Goal: Communication & Community: Connect with others

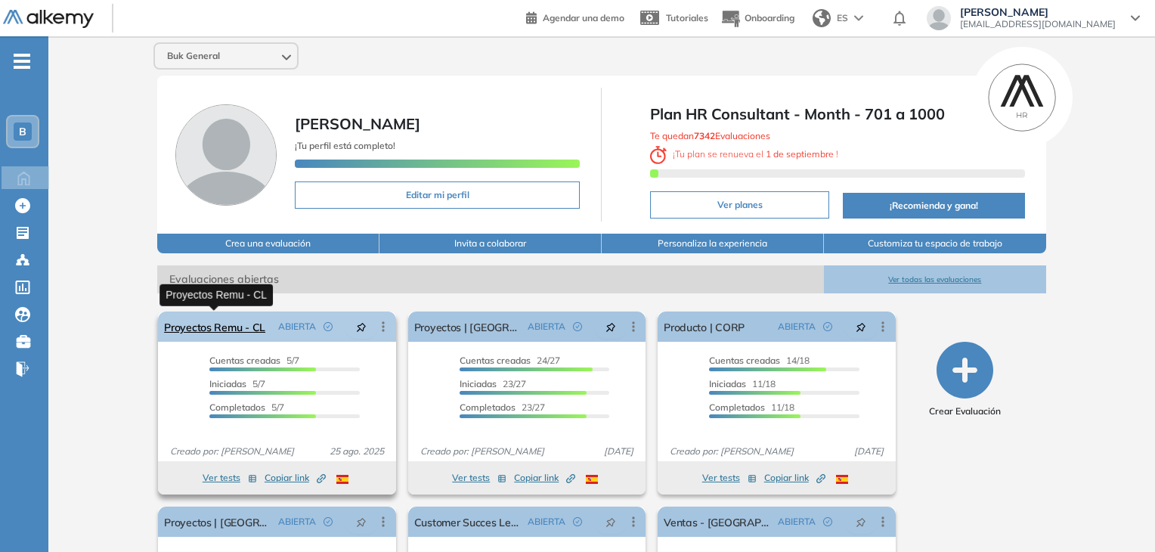
click at [237, 330] on link "Proyectos Remu - CL" at bounding box center [214, 326] width 101 height 30
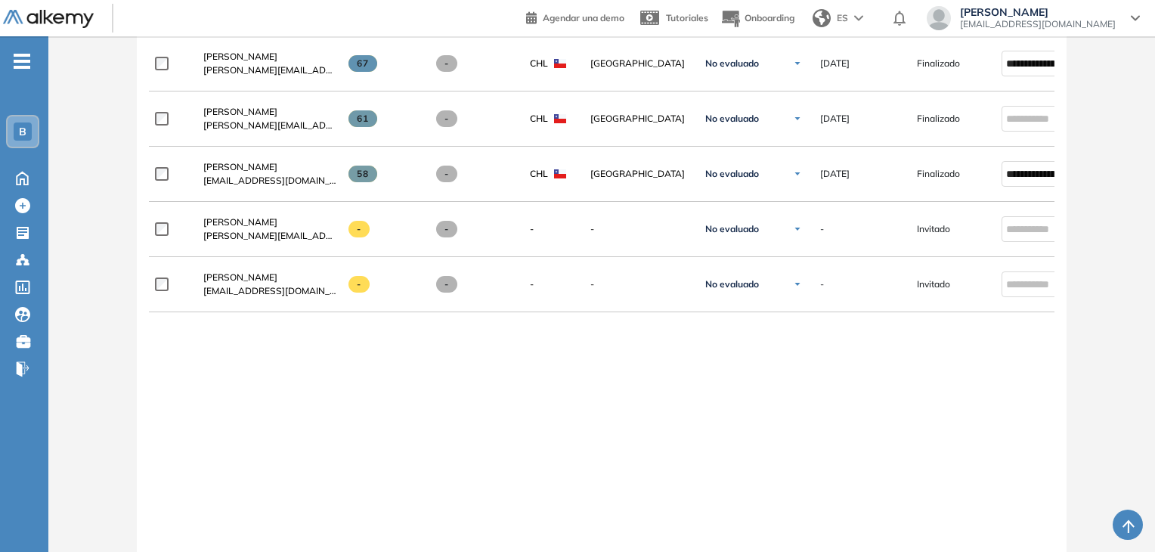
scroll to position [708, 0]
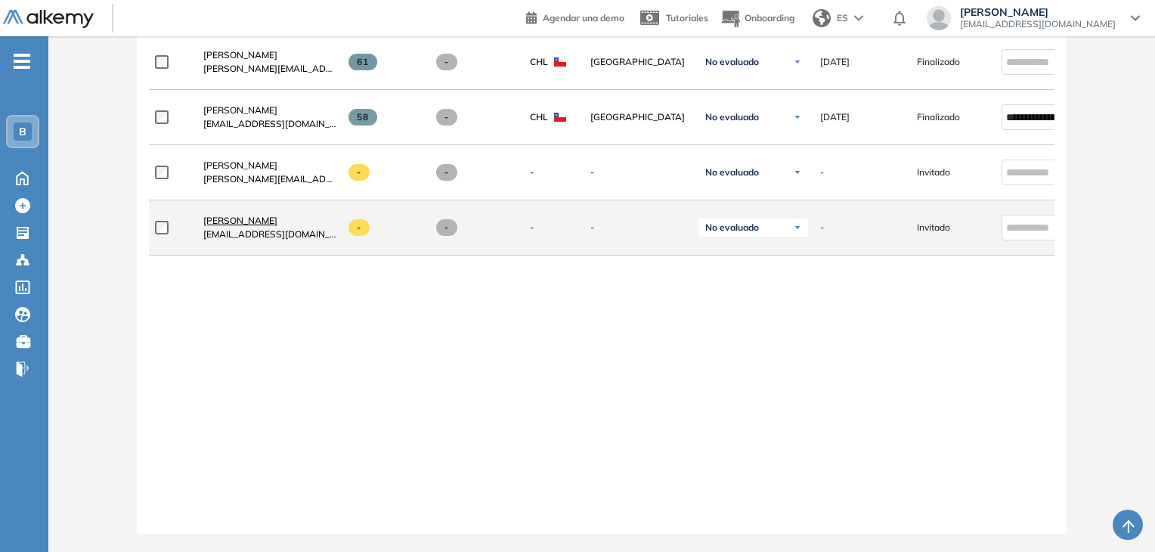
click at [241, 215] on span "[PERSON_NAME]" at bounding box center [240, 220] width 74 height 11
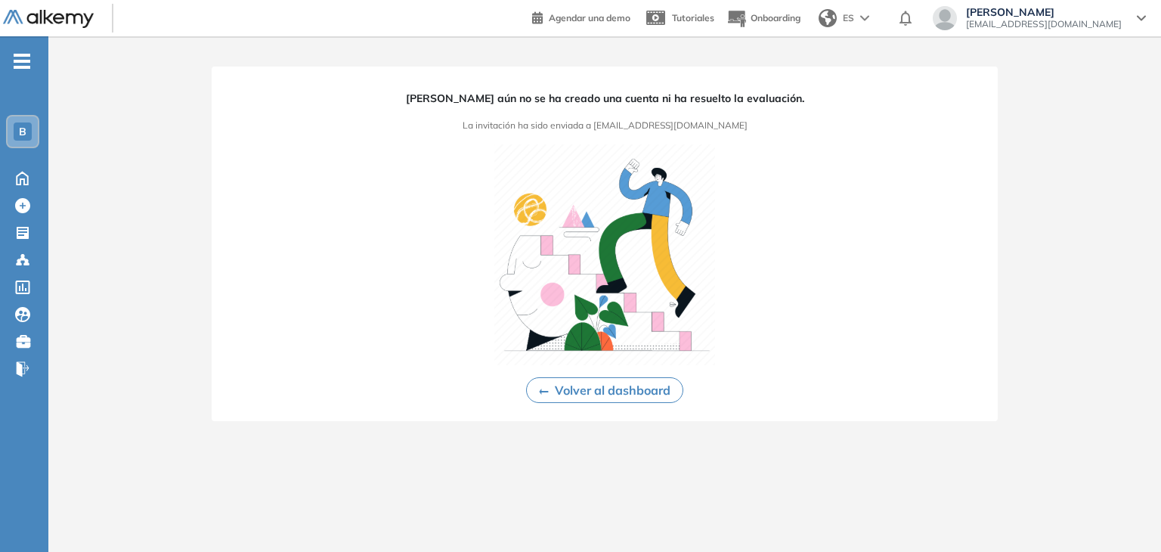
click at [609, 388] on button "Volver al dashboard" at bounding box center [604, 390] width 157 height 26
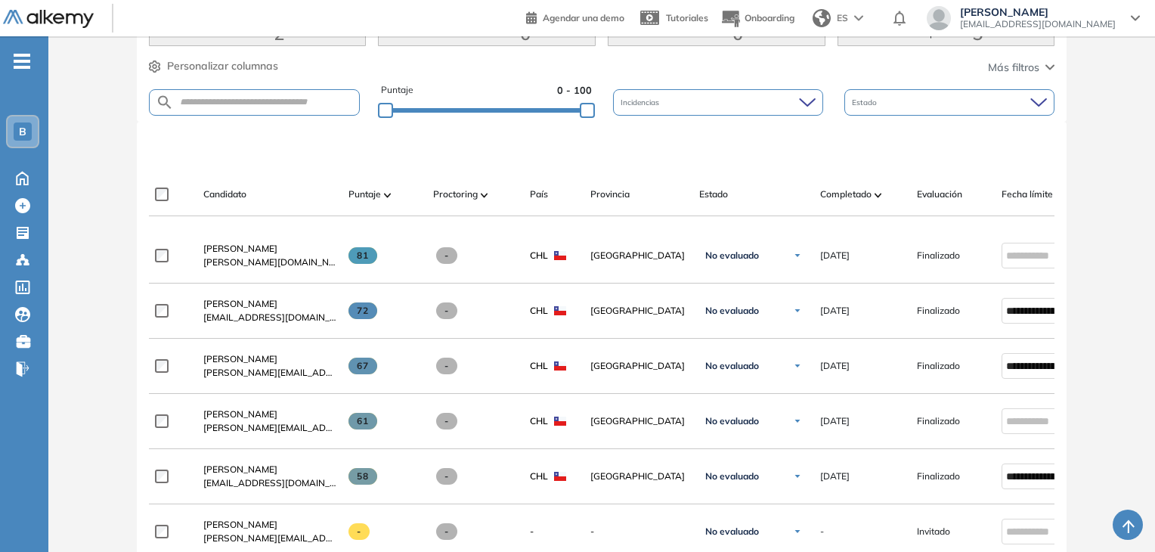
scroll to position [299, 0]
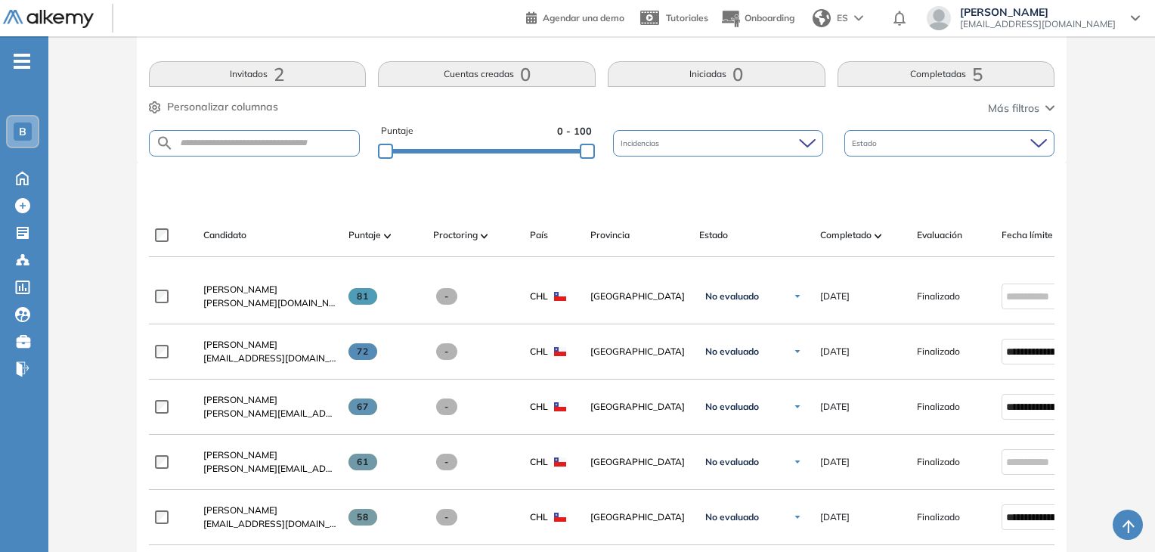
click at [286, 76] on button "Invitados 2" at bounding box center [258, 74] width 218 height 26
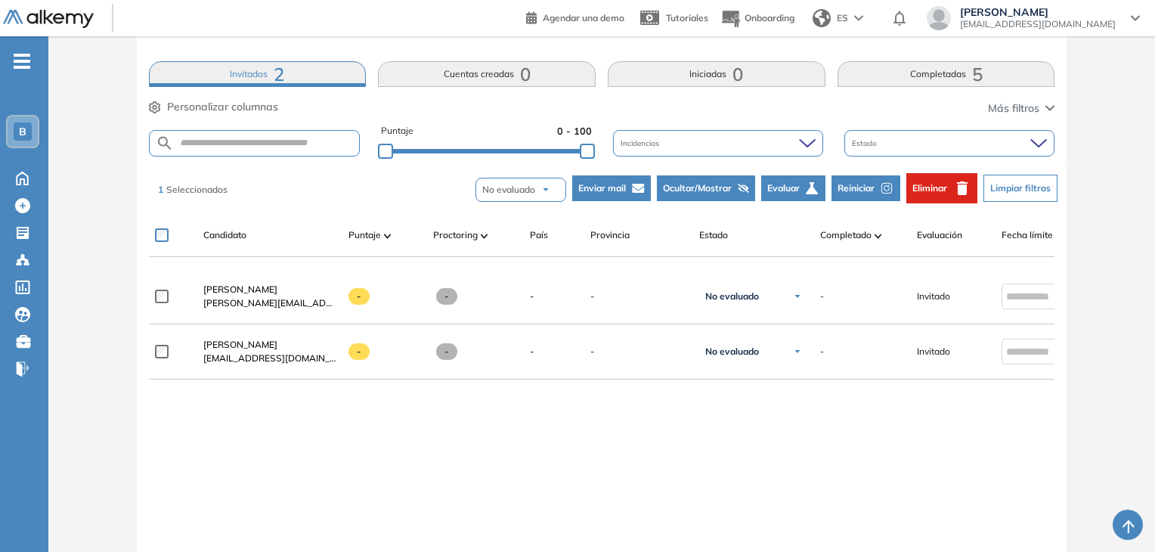
click at [860, 179] on button "Reiniciar" at bounding box center [866, 188] width 69 height 26
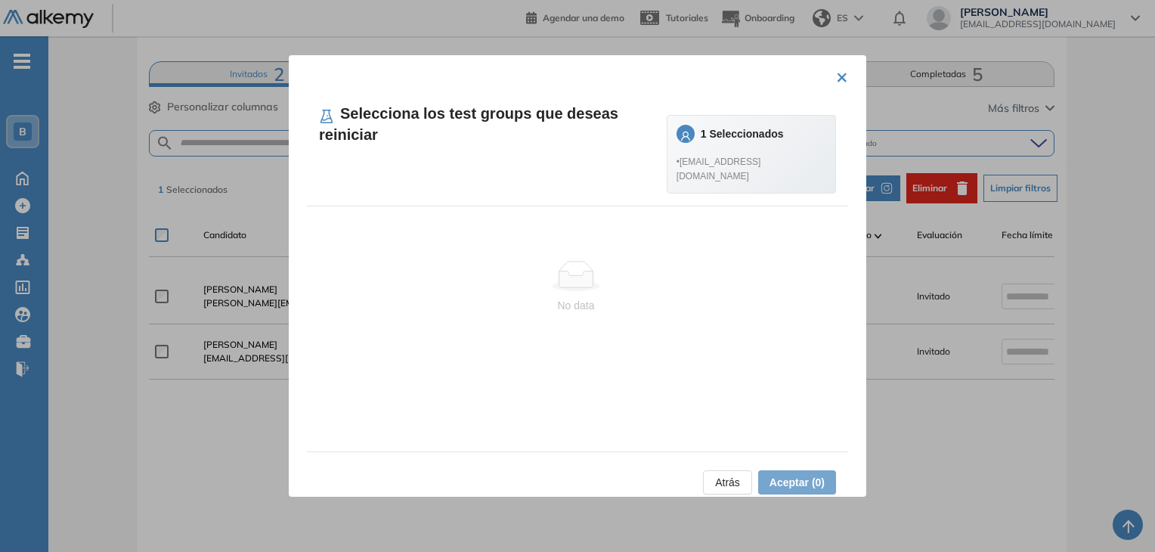
click at [744, 126] on div "1 Seleccionados" at bounding box center [742, 134] width 83 height 17
click at [840, 75] on button "×" at bounding box center [842, 75] width 12 height 29
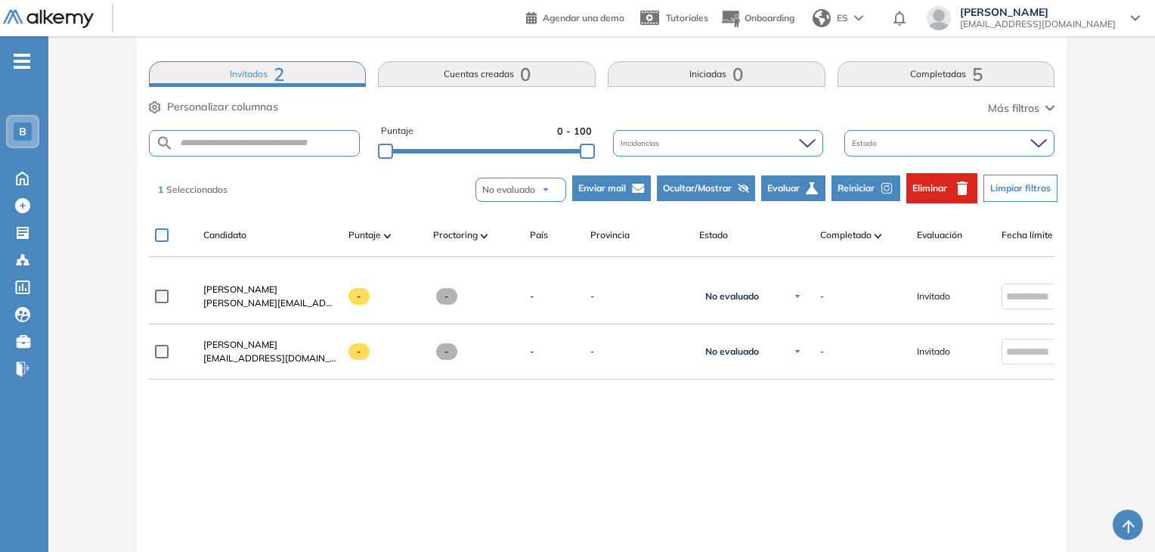
click at [627, 186] on button "Enviar mail" at bounding box center [611, 188] width 79 height 26
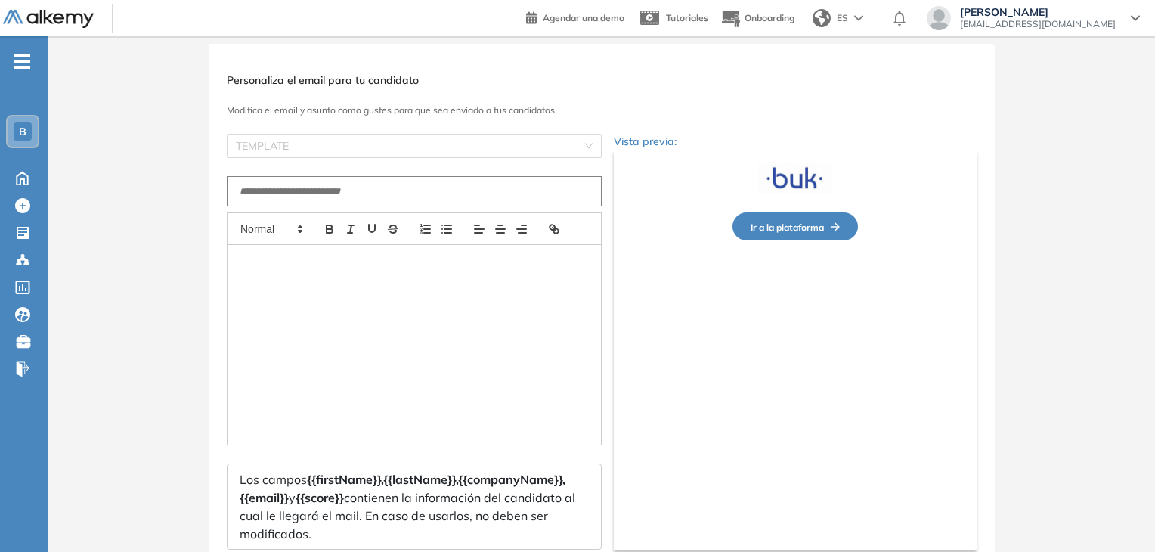
scroll to position [24, 0]
click at [392, 278] on div at bounding box center [414, 343] width 373 height 200
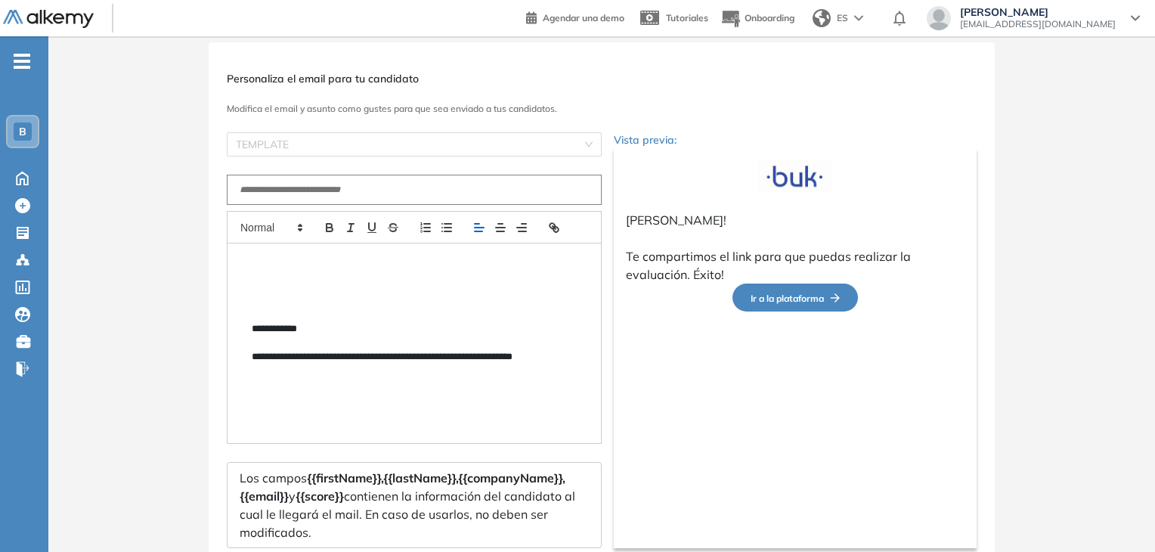
scroll to position [130, 0]
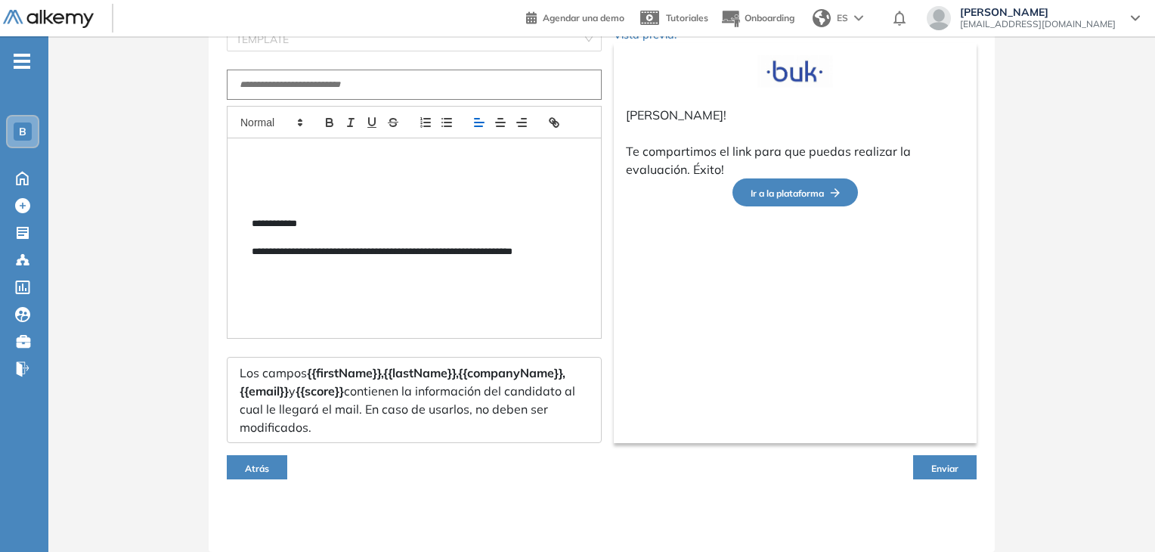
click at [941, 470] on span "Enviar" at bounding box center [944, 468] width 27 height 11
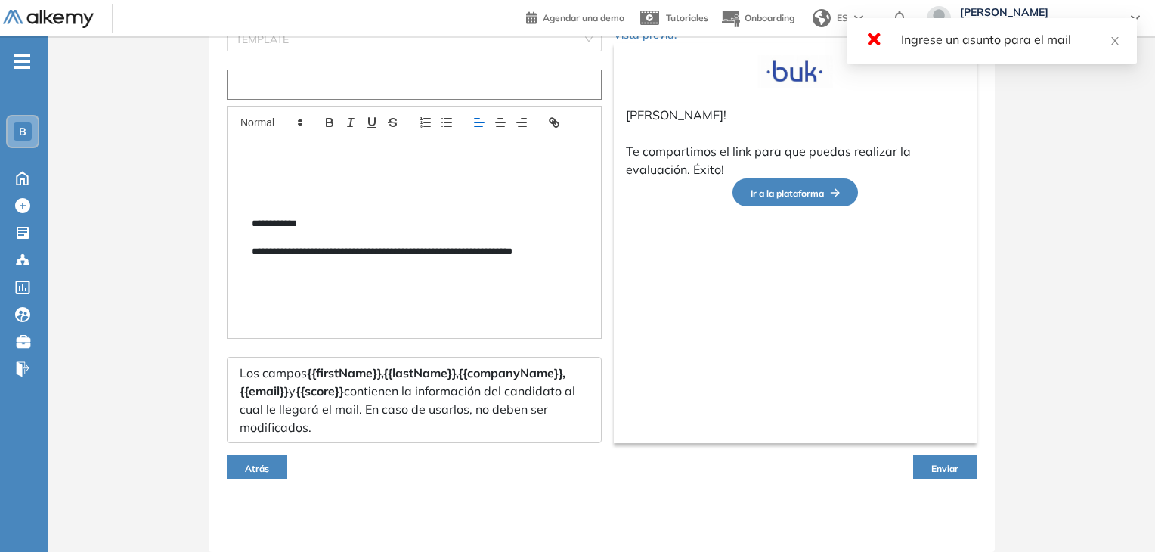
click at [386, 70] on input "text" at bounding box center [414, 85] width 375 height 30
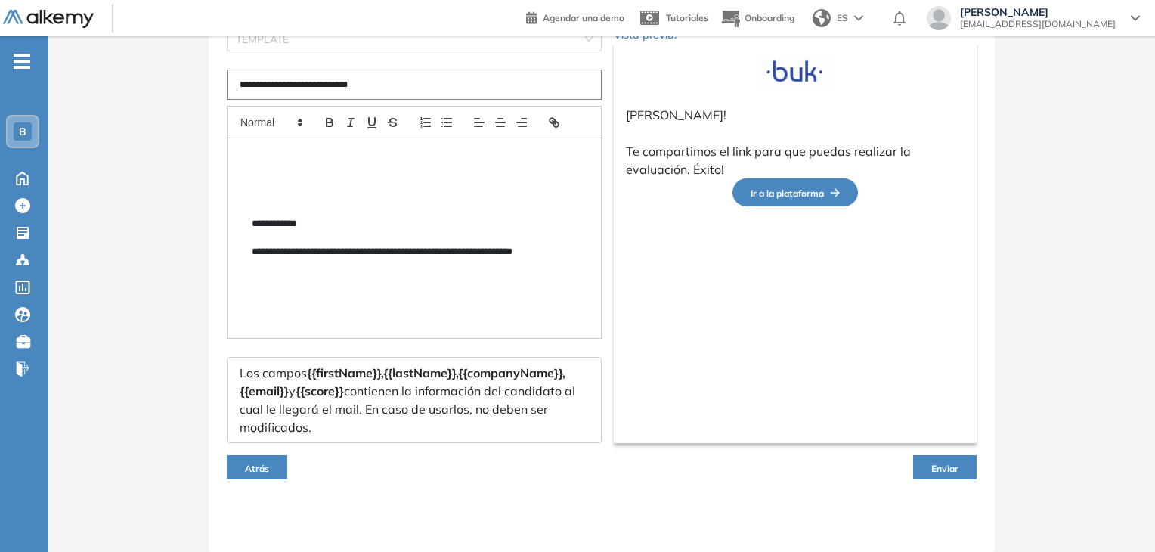
type input "**********"
click at [934, 475] on button "Enviar" at bounding box center [945, 467] width 64 height 24
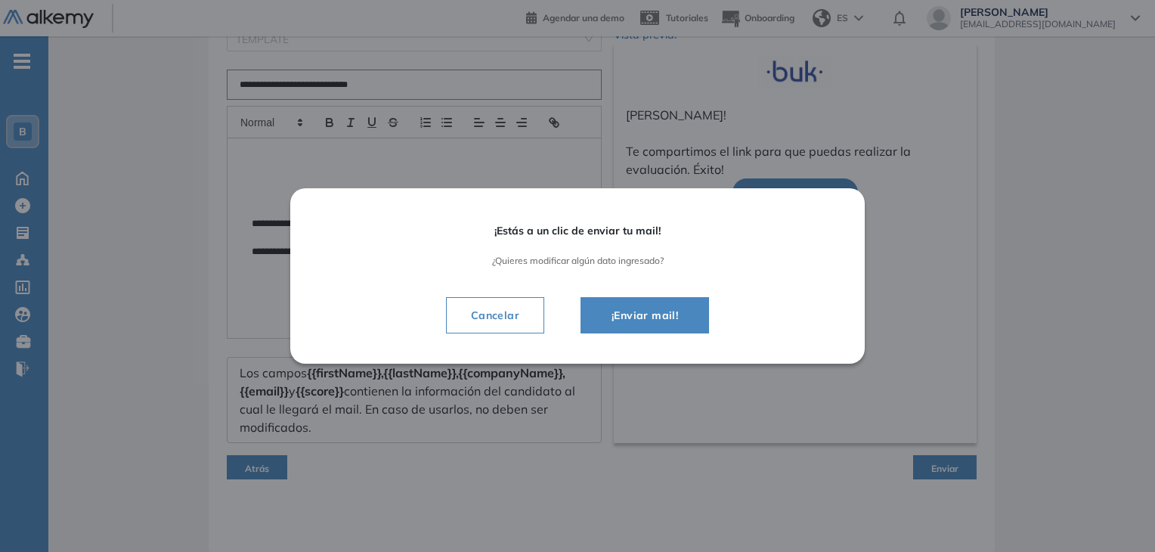
click at [677, 305] on button "¡Enviar mail!" at bounding box center [645, 315] width 129 height 36
